Goal: Check status: Check status

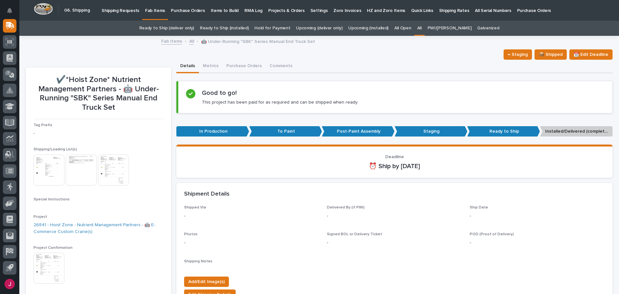
click at [422, 26] on link "All" at bounding box center [419, 28] width 5 height 15
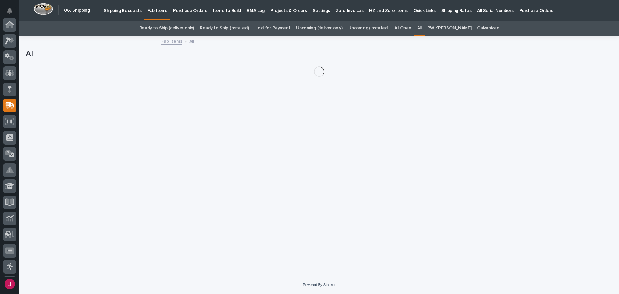
scroll to position [80, 0]
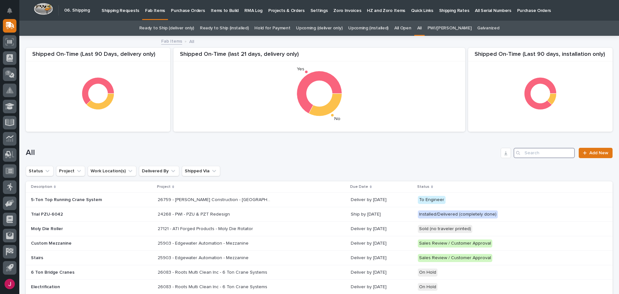
click at [541, 149] on input "Search" at bounding box center [544, 153] width 61 height 10
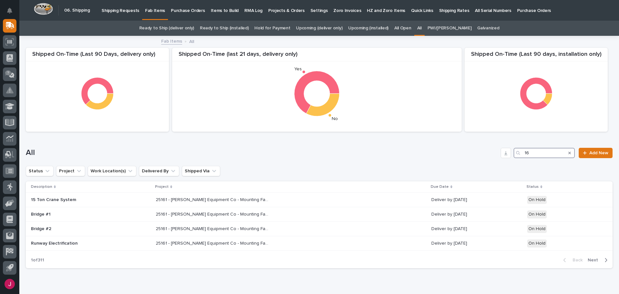
type input "1"
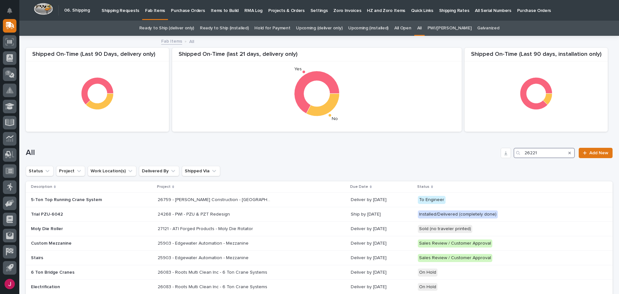
type input "26221"
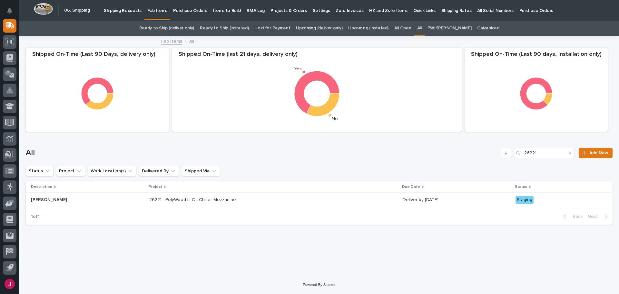
click at [205, 201] on p "26221 - PolyWood LLC - Chiller Mezzanine" at bounding box center [193, 199] width 88 height 7
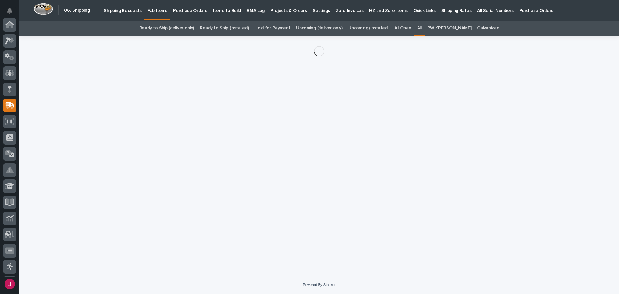
scroll to position [80, 0]
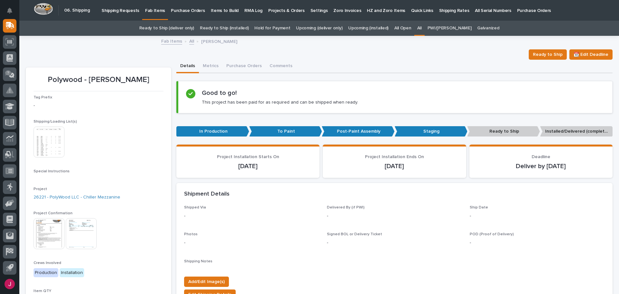
click at [48, 146] on img at bounding box center [49, 141] width 31 height 31
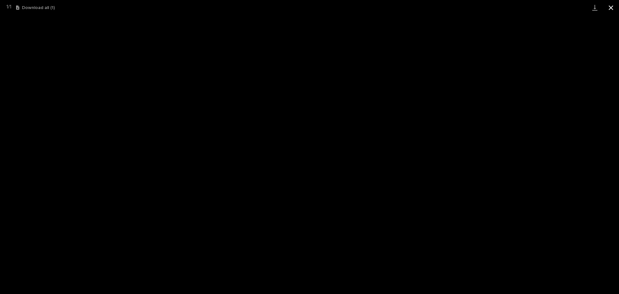
click at [609, 2] on button "Close gallery" at bounding box center [611, 7] width 16 height 15
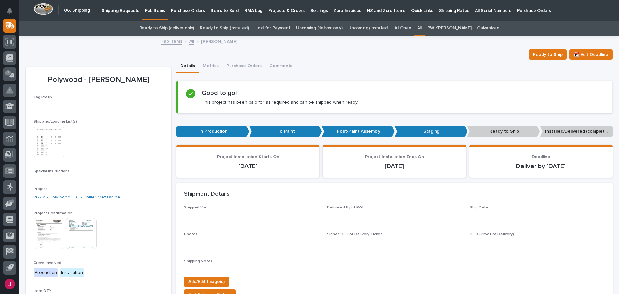
click at [344, 59] on div "Ready to Ship 📆 Edit Deadline" at bounding box center [319, 54] width 587 height 10
